Goal: Information Seeking & Learning: Check status

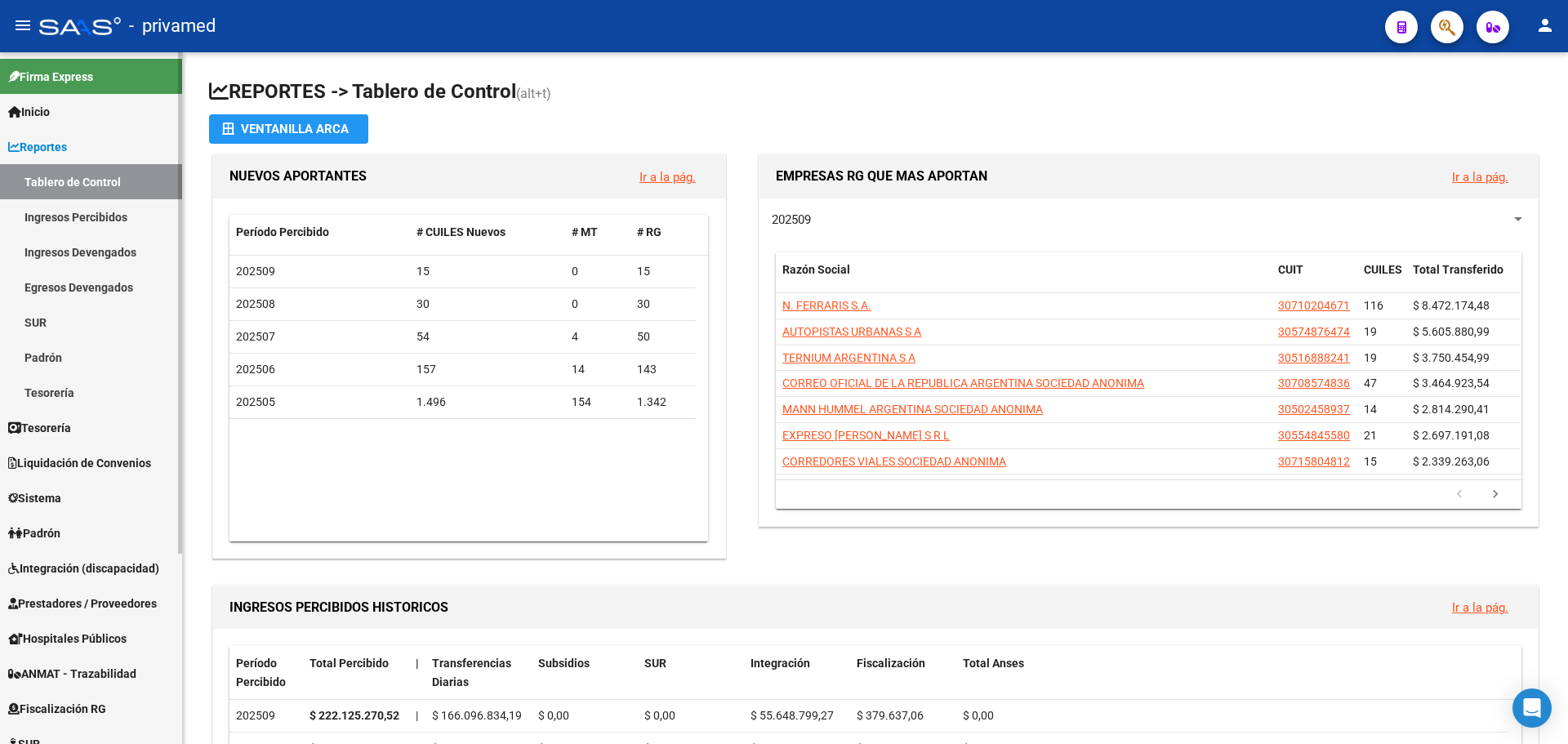
click at [97, 528] on link "Padrón" at bounding box center [91, 533] width 182 height 35
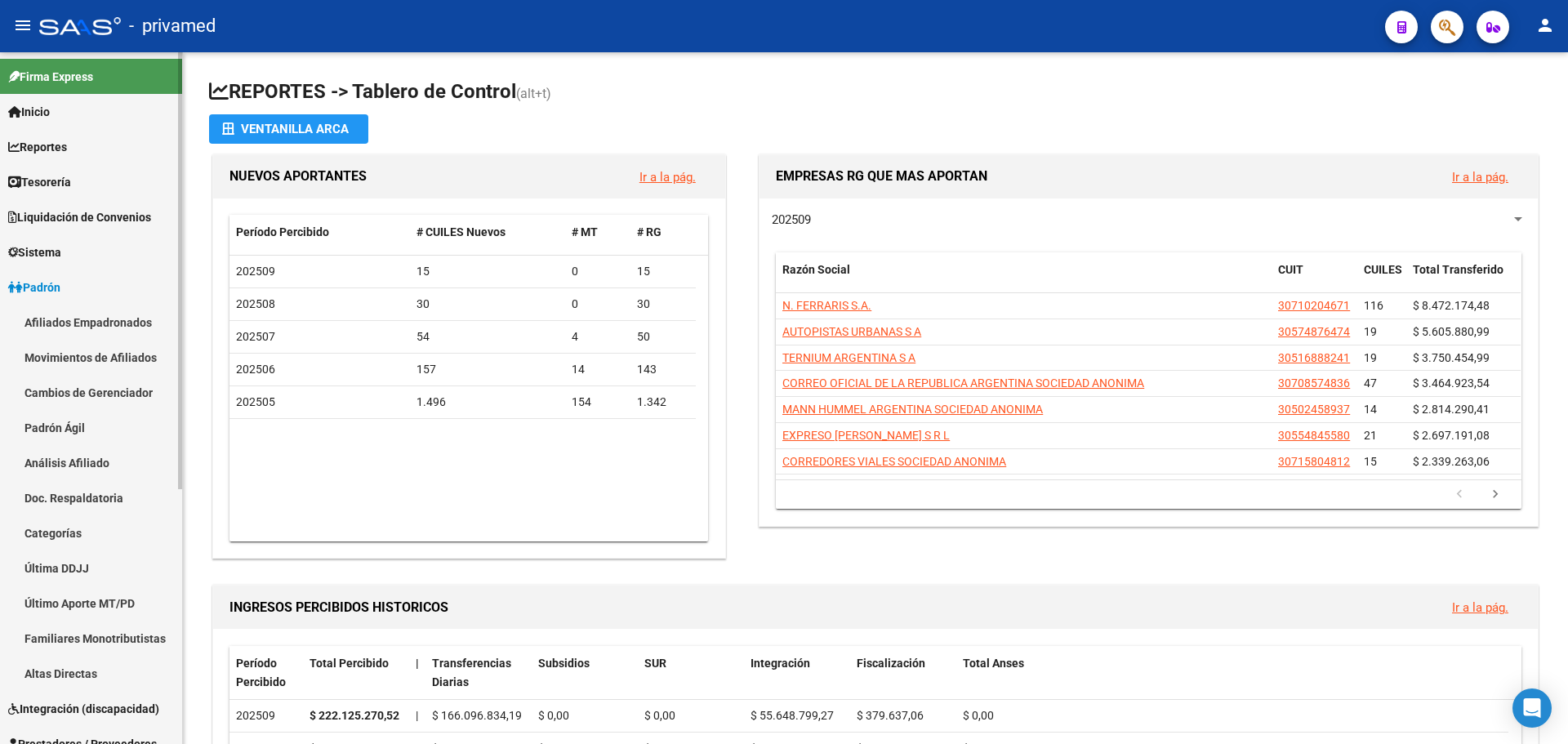
click at [101, 322] on link "Afiliados Empadronados" at bounding box center [91, 323] width 182 height 35
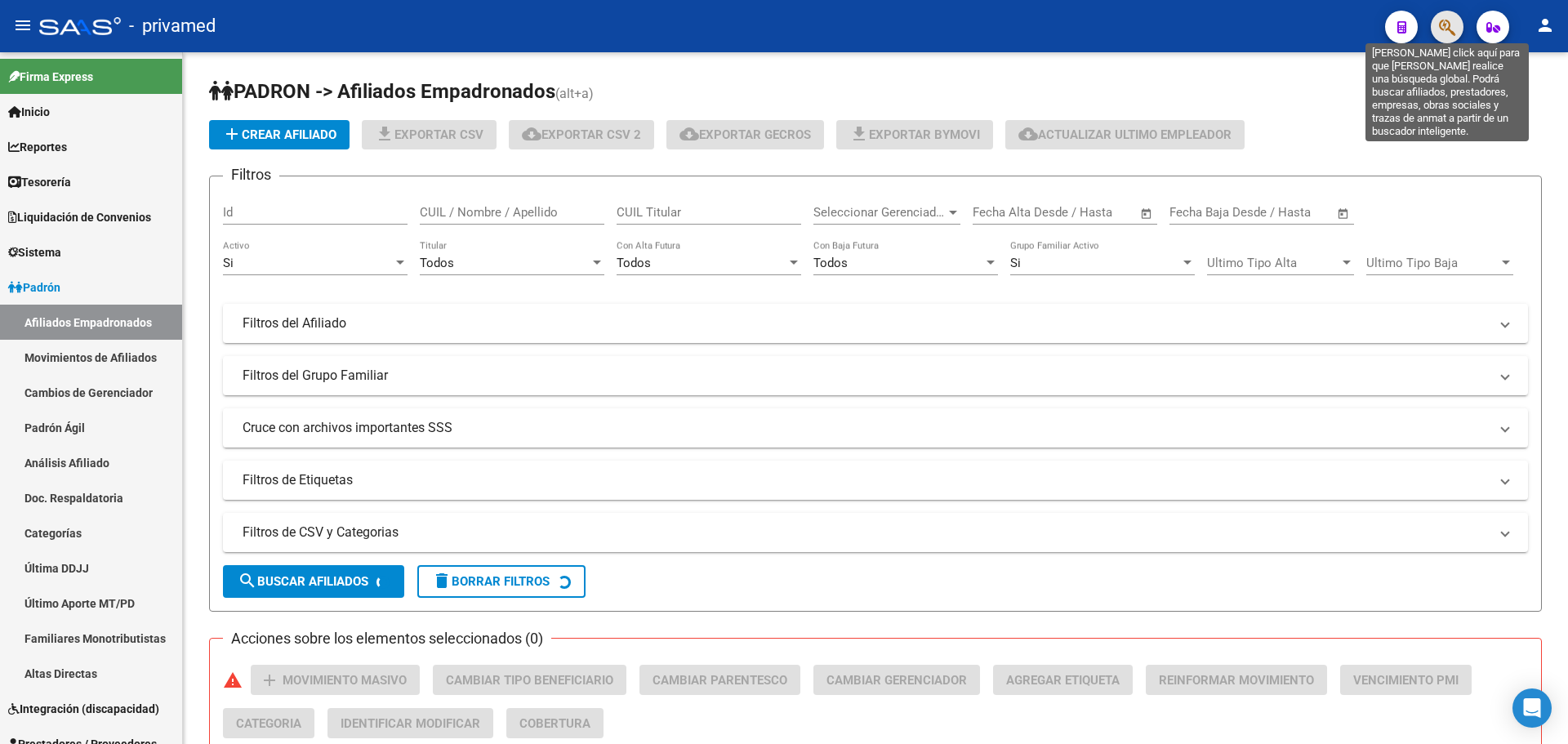
click at [1444, 28] on icon "button" at bounding box center [1447, 26] width 17 height 19
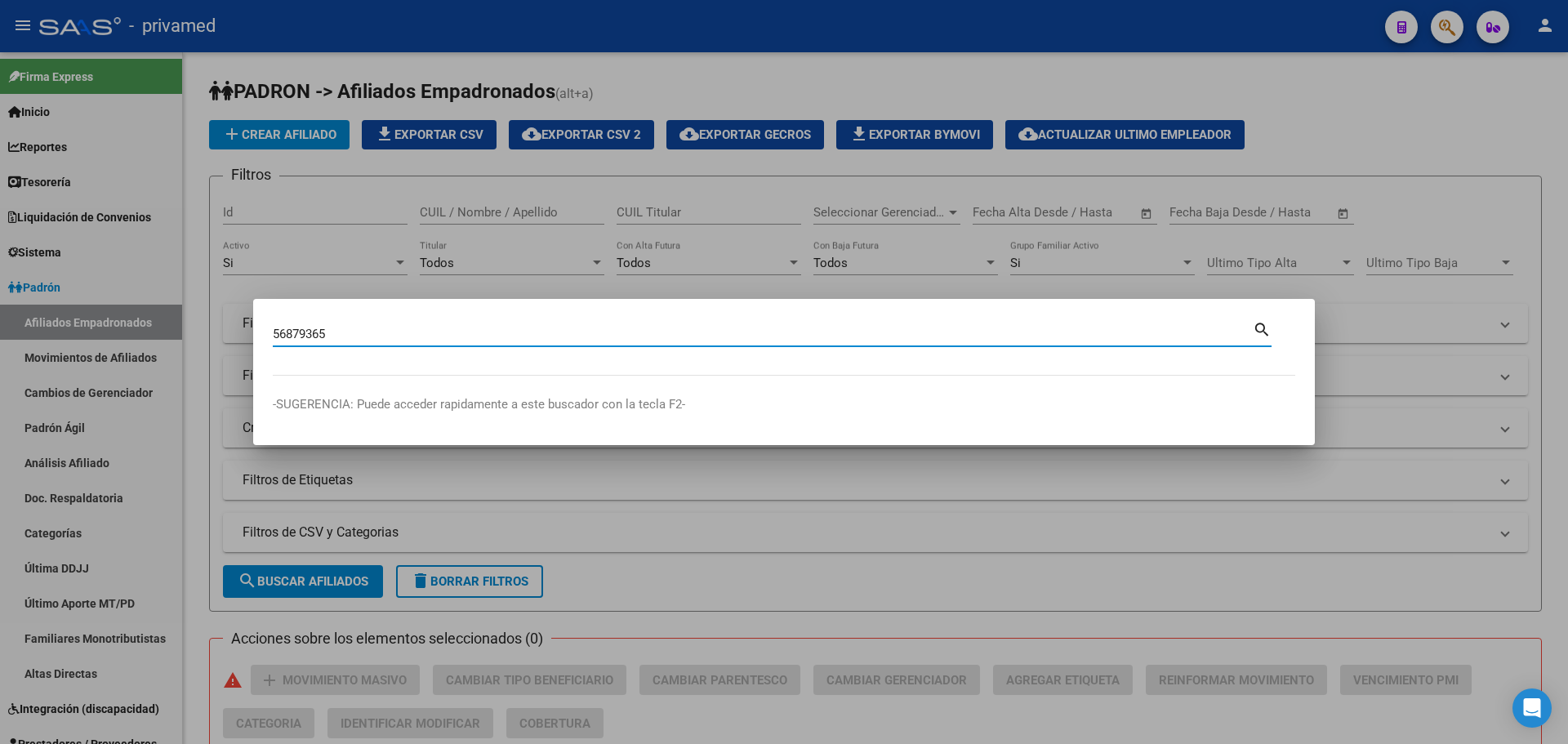
type input "56879365"
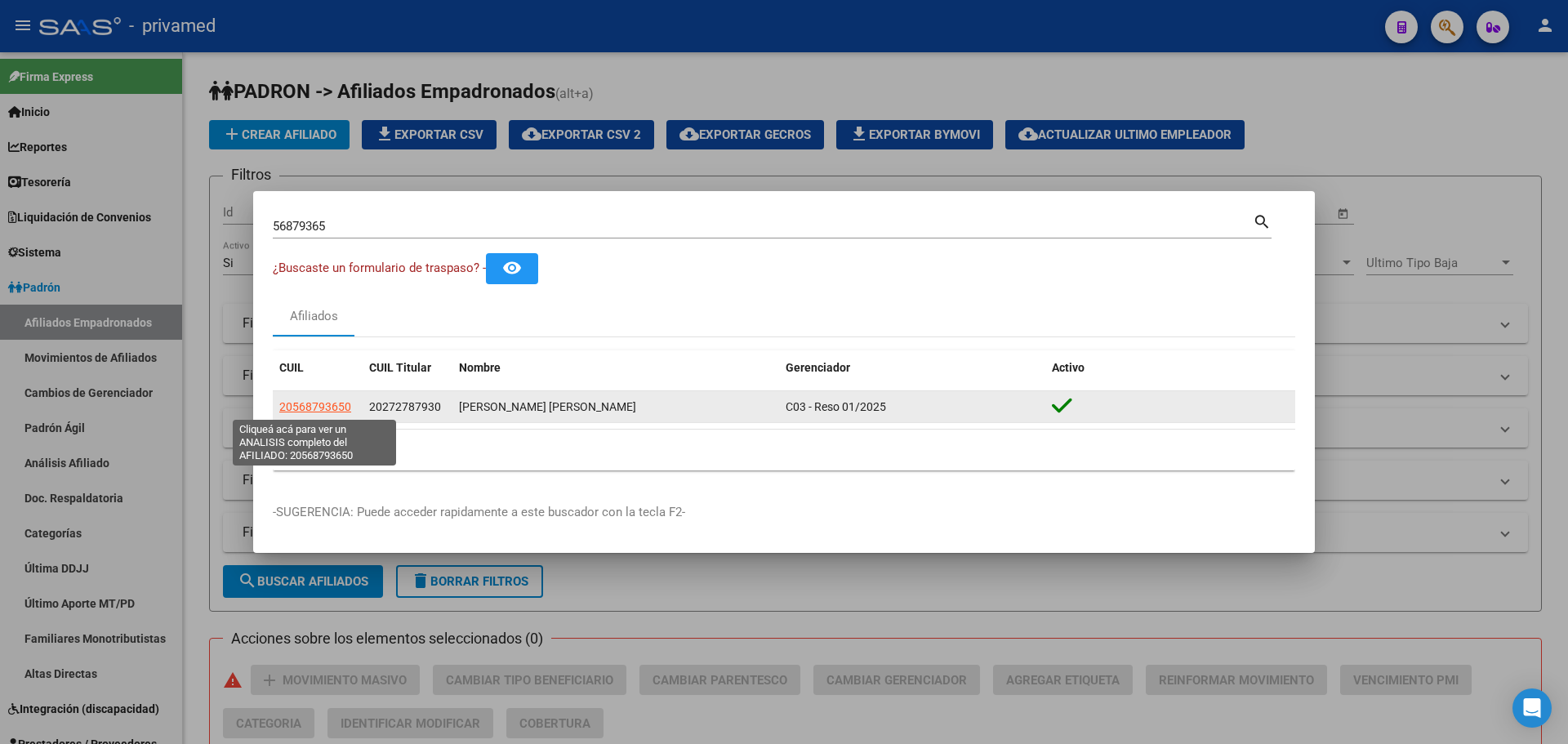
click at [330, 401] on span "20568793650" at bounding box center [316, 407] width 72 height 13
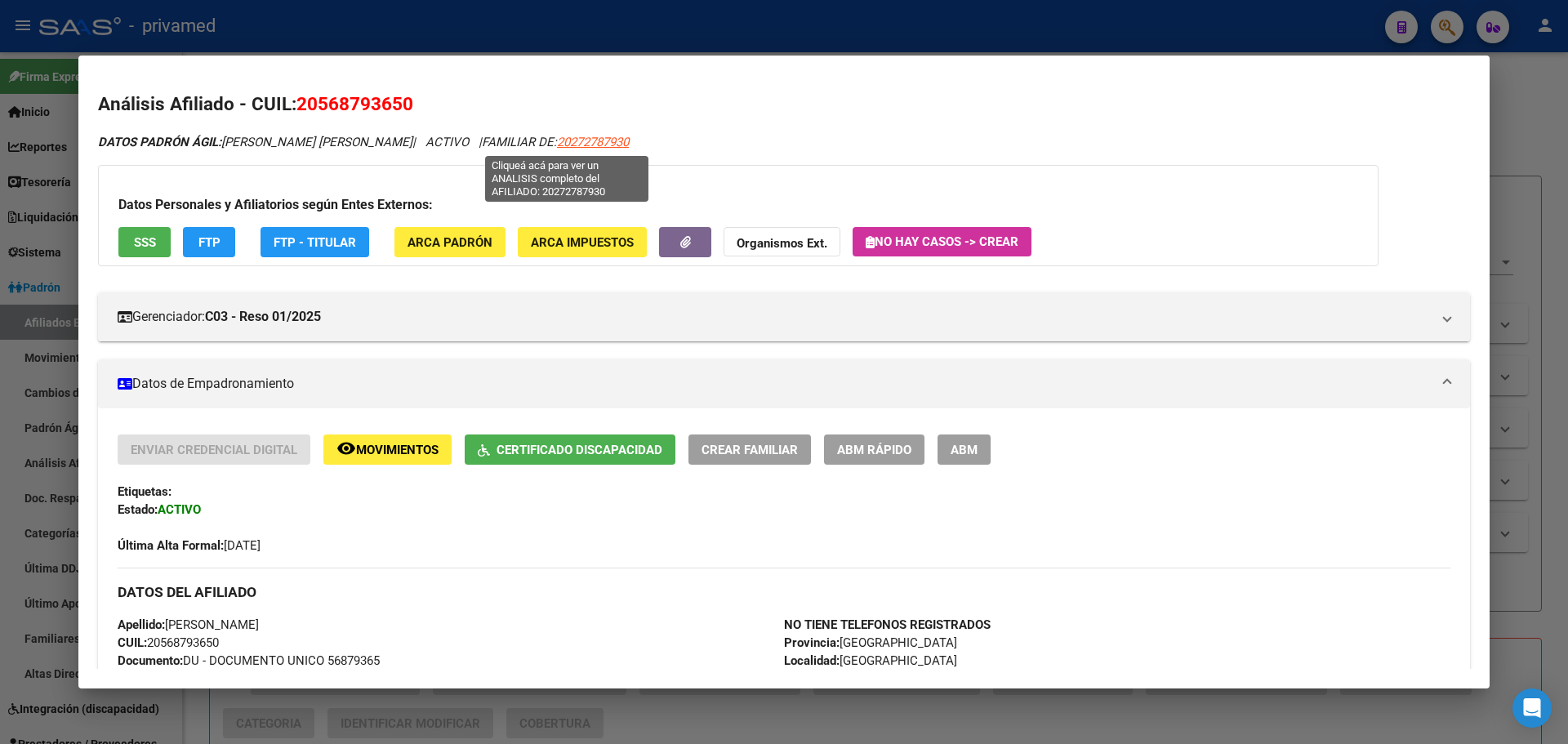
click at [576, 138] on span "20272787930" at bounding box center [593, 141] width 72 height 15
type textarea "20272787930"
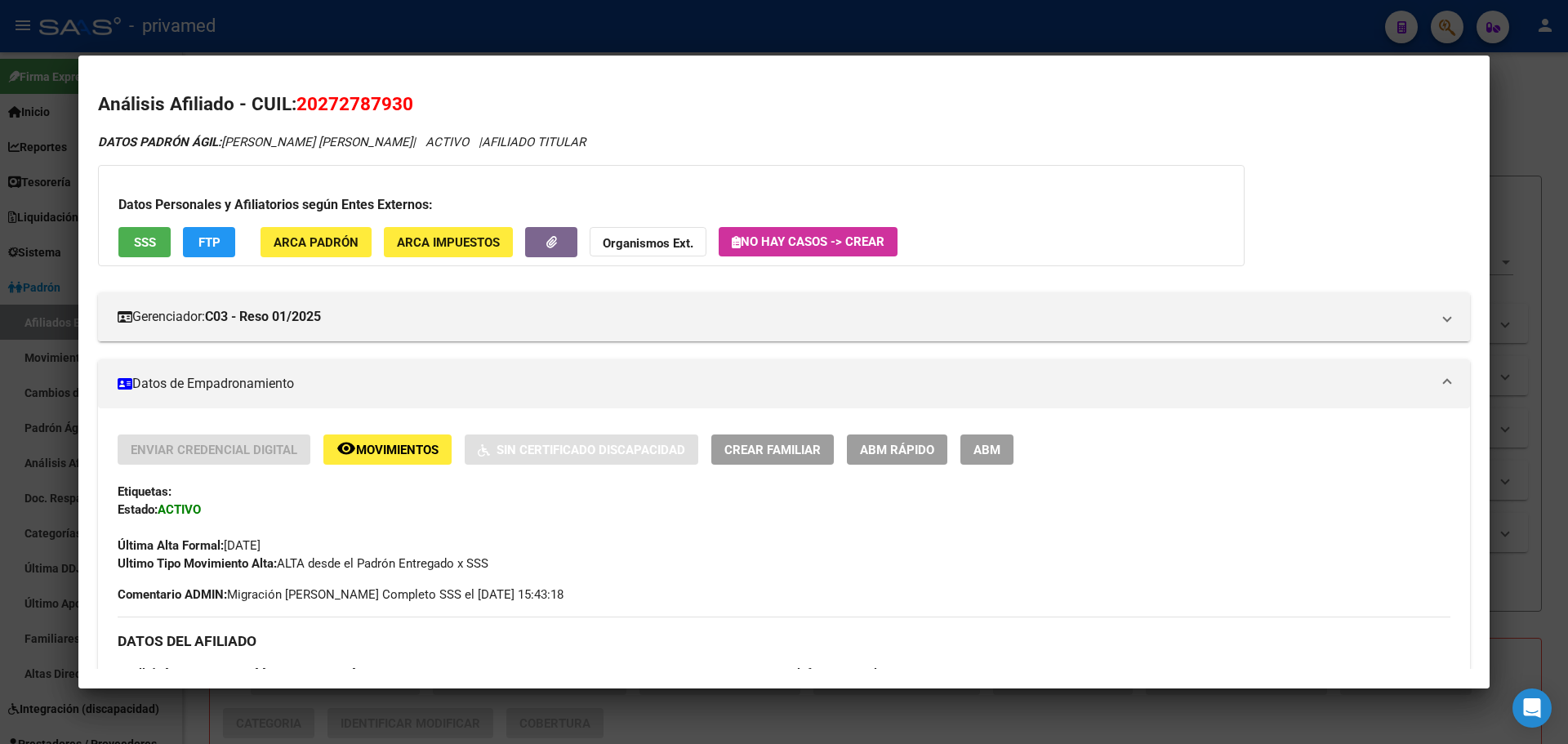
click at [153, 241] on span "SSS" at bounding box center [144, 242] width 22 height 15
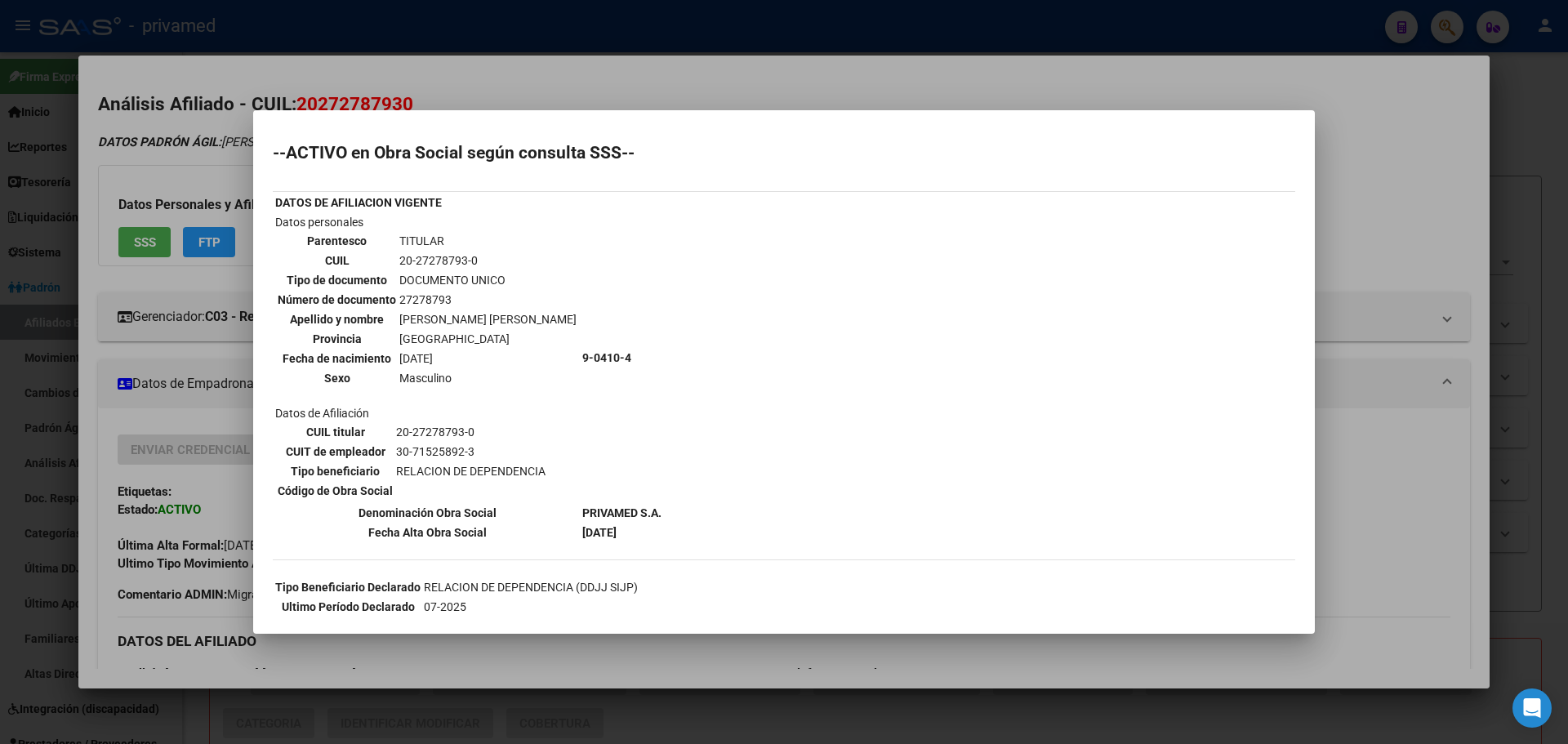
scroll to position [82, 0]
